Goal: Answer question/provide support: Share knowledge or assist other users

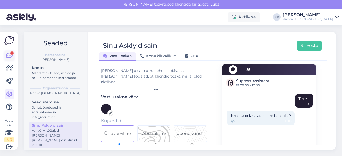
click at [11, 52] on div at bounding box center [11, 53] width 3 height 3
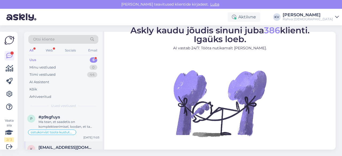
scroll to position [80, 0]
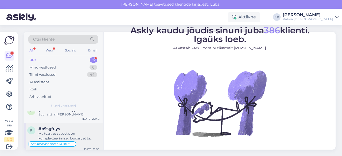
click at [50, 135] on div "Ma tean, et saadetis on komplekteerimisel, loodan, et ta varsti siiski jõuaks." at bounding box center [68, 136] width 61 height 10
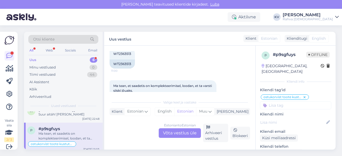
scroll to position [278, 0]
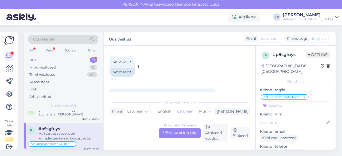
click at [126, 60] on span "WT2363513" at bounding box center [122, 62] width 18 height 4
copy div "WT2363513 11:00"
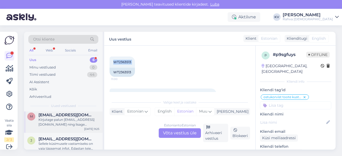
scroll to position [0, 0]
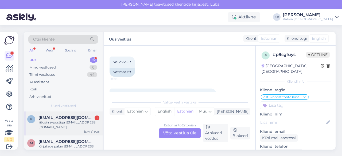
click at [60, 129] on div "liitusin e-postiga [EMAIL_ADDRESS][DOMAIN_NAME]" at bounding box center [68, 125] width 61 height 10
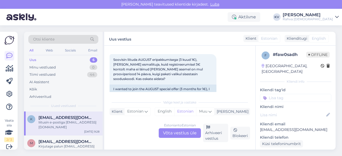
scroll to position [27, 0]
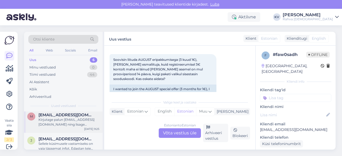
click at [59, 127] on div "Kirjutage palun [EMAIL_ADDRESS][DOMAIN_NAME] ning lisage probleem ja enda isiku…" at bounding box center [68, 122] width 61 height 10
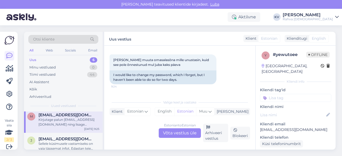
scroll to position [80, 0]
click at [44, 140] on span "[EMAIL_ADDRESS][DOMAIN_NAME]" at bounding box center [66, 139] width 56 height 5
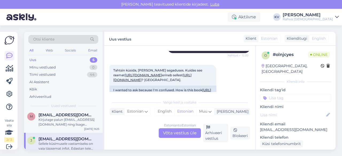
scroll to position [81, 0]
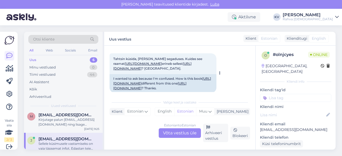
click at [162, 64] on link "[URL][DOMAIN_NAME]" at bounding box center [143, 64] width 37 height 4
click at [182, 70] on link "[URL][DOMAIN_NAME]" at bounding box center [152, 66] width 78 height 9
click at [162, 64] on link "[URL][DOMAIN_NAME]" at bounding box center [143, 64] width 37 height 4
click at [179, 135] on div "Estonian to Estonian Võta vestlus üle" at bounding box center [180, 133] width 42 height 10
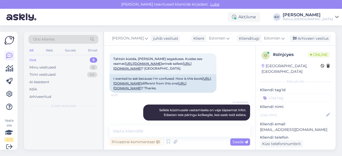
scroll to position [0, 0]
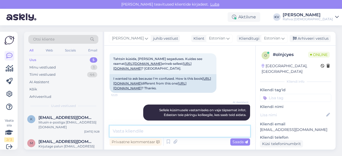
click at [150, 126] on textarea at bounding box center [179, 131] width 140 height 11
type textarea "T"
type textarea "K"
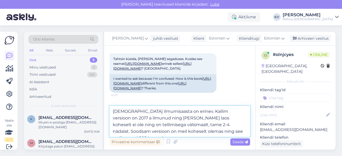
type textarea "[DEMOGRAPHIC_DATA] ilmumisaasta on erinev. Kallim versioon on 2017 a ilmunud ni…"
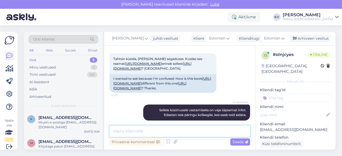
scroll to position [154, 0]
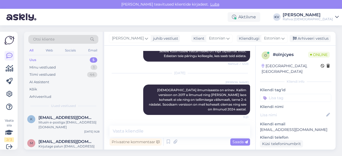
click at [292, 95] on input at bounding box center [295, 98] width 71 height 8
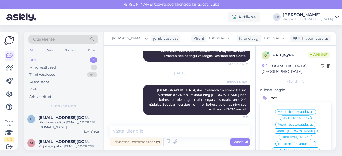
type input "Toot"
click at [284, 117] on span "Veeb - toote info" at bounding box center [295, 118] width 26 height 3
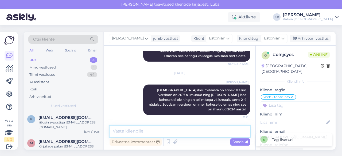
click at [161, 130] on textarea at bounding box center [179, 131] width 140 height 11
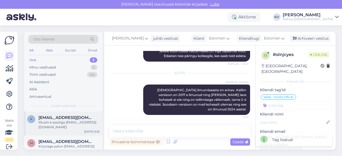
click at [66, 131] on div "k [EMAIL_ADDRESS][DOMAIN_NAME] liitusin e-postiga [EMAIL_ADDRESS][DOMAIN_NAME] …" at bounding box center [63, 124] width 78 height 24
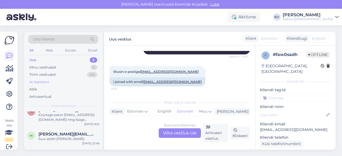
scroll to position [30, 0]
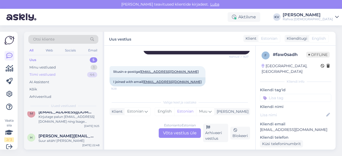
click at [66, 74] on div "Tiimi vestlused 44" at bounding box center [63, 74] width 70 height 7
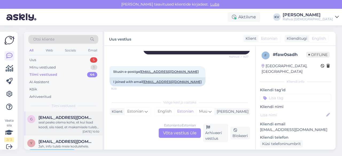
click at [66, 127] on div "seal peaks olema kohe, et kui lisad koodi, siis näed, et maksmisele tuleb summa…" at bounding box center [68, 125] width 61 height 10
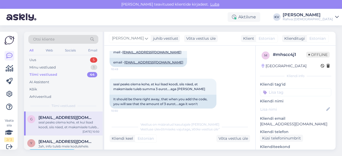
scroll to position [168, 0]
click at [58, 60] on div "Uus 5" at bounding box center [63, 59] width 70 height 7
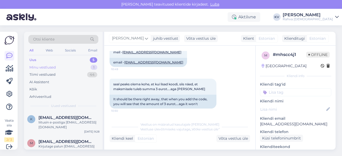
click at [54, 67] on div "Minu vestlused" at bounding box center [42, 67] width 26 height 5
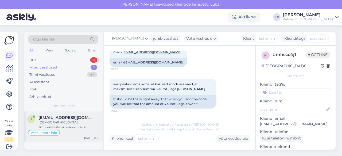
click at [60, 124] on div "[DEMOGRAPHIC_DATA] ilmumisaasta on erinev. Kallim versioon on 2017 a ilmunud ni…" at bounding box center [68, 125] width 61 height 10
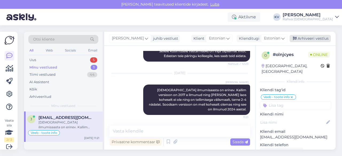
click at [309, 40] on div "Arhiveeri vestlus" at bounding box center [309, 38] width 41 height 7
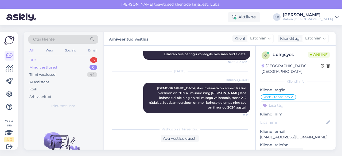
click at [68, 59] on div "Uus 5" at bounding box center [63, 59] width 70 height 7
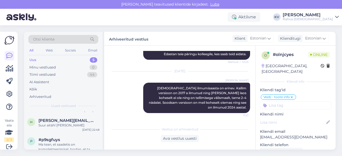
scroll to position [53, 0]
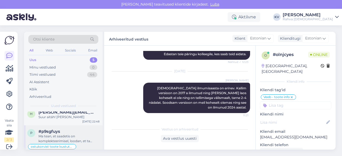
click at [58, 135] on div "Ma tean, et saadetis on komplekteerimisel, loodan, et ta varsti siiski jõuaks." at bounding box center [68, 139] width 61 height 10
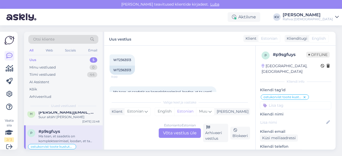
scroll to position [252, 0]
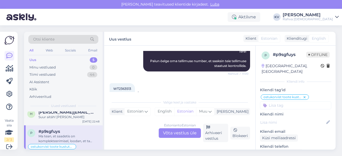
click at [116, 87] on span "WT2363513" at bounding box center [122, 89] width 18 height 4
copy div "WT2363513 11:00"
click at [291, 103] on input at bounding box center [295, 105] width 71 height 8
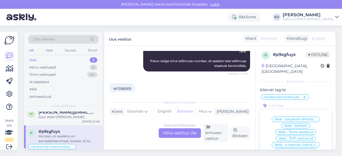
click at [305, 95] on icon at bounding box center [304, 97] width 3 height 4
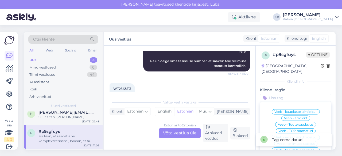
click at [305, 94] on input at bounding box center [295, 98] width 71 height 8
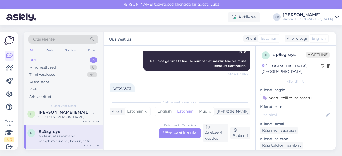
type input "Veeb - tellimuse staatus"
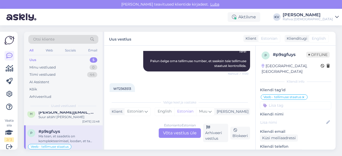
click at [168, 136] on div "Estonian to Estonian Võta vestlus üle" at bounding box center [180, 133] width 42 height 10
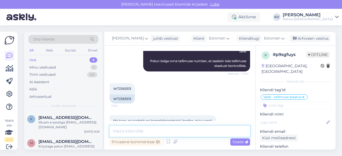
click at [132, 132] on textarea at bounding box center [179, 131] width 140 height 11
paste textarea "Maailma riikide lipud"
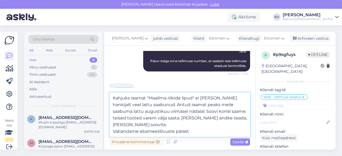
type textarea "Kahjuks raamat "Maailma riikide lipud" ei [PERSON_NAME] hankijalt veel lattu sa…"
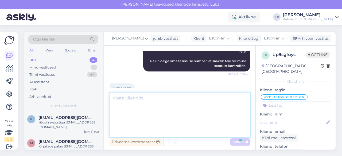
scroll to position [335, 0]
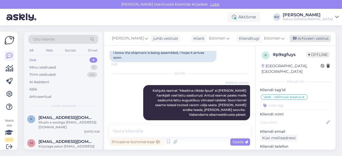
click at [305, 37] on div "Arhiveeri vestlus" at bounding box center [309, 38] width 41 height 7
